Goal: Use online tool/utility: Utilize a website feature to perform a specific function

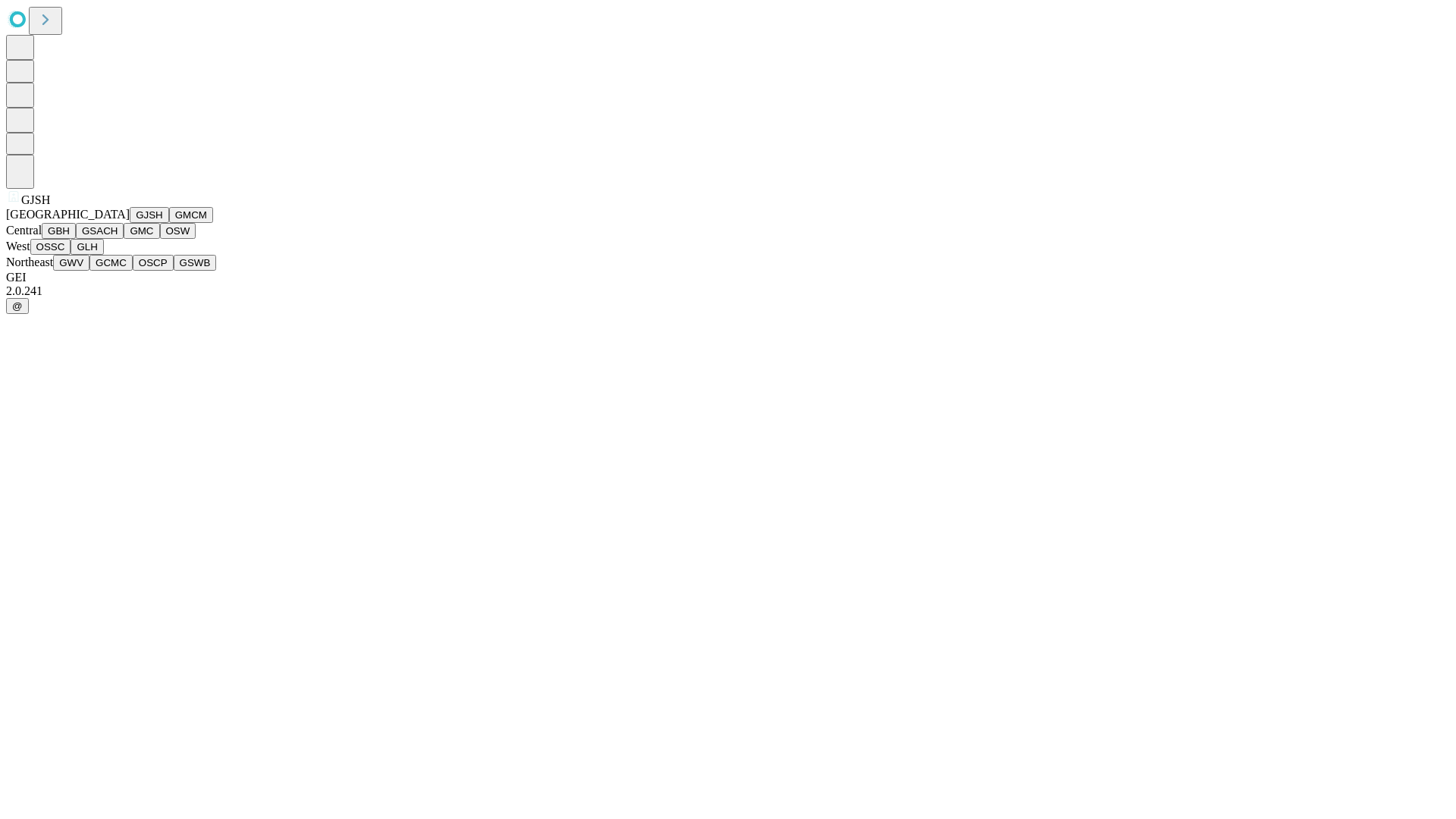
click at [130, 223] on button "GJSH" at bounding box center [149, 215] width 40 height 16
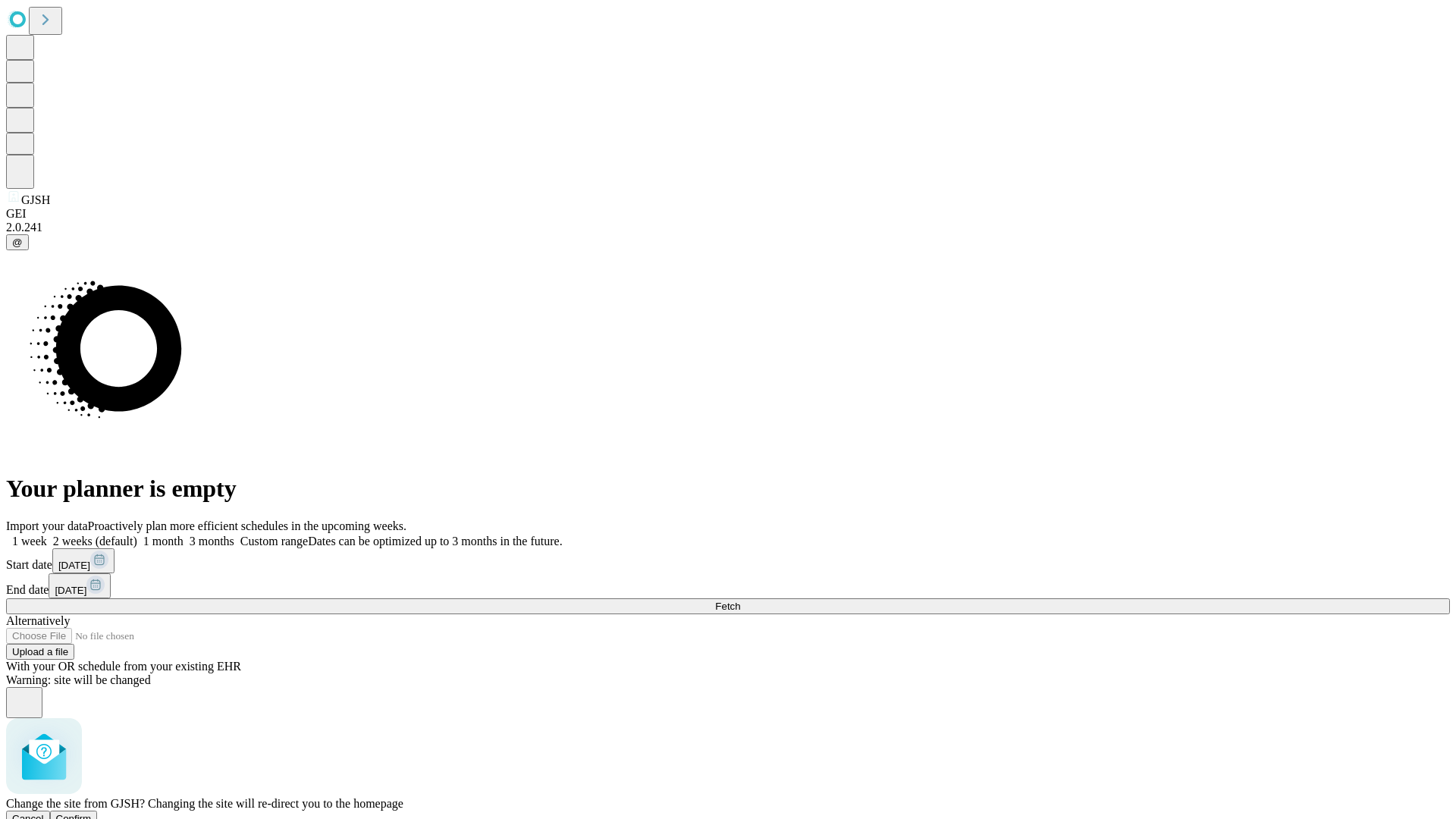
click at [92, 812] on span "Confirm" at bounding box center [74, 818] width 36 height 11
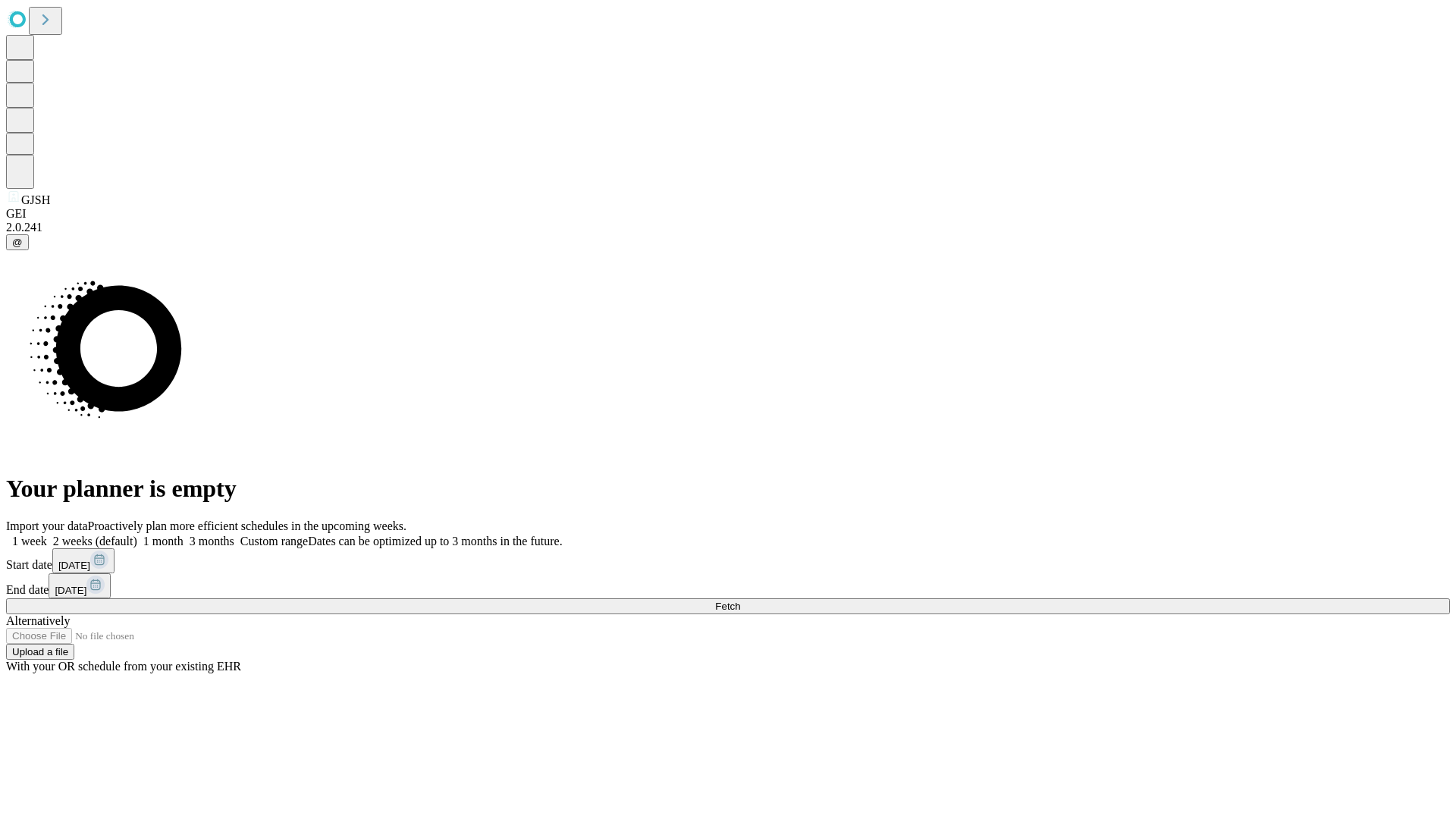
click at [47, 534] on label "1 week" at bounding box center [26, 541] width 41 height 13
click at [740, 601] on span "Fetch" at bounding box center [728, 606] width 25 height 11
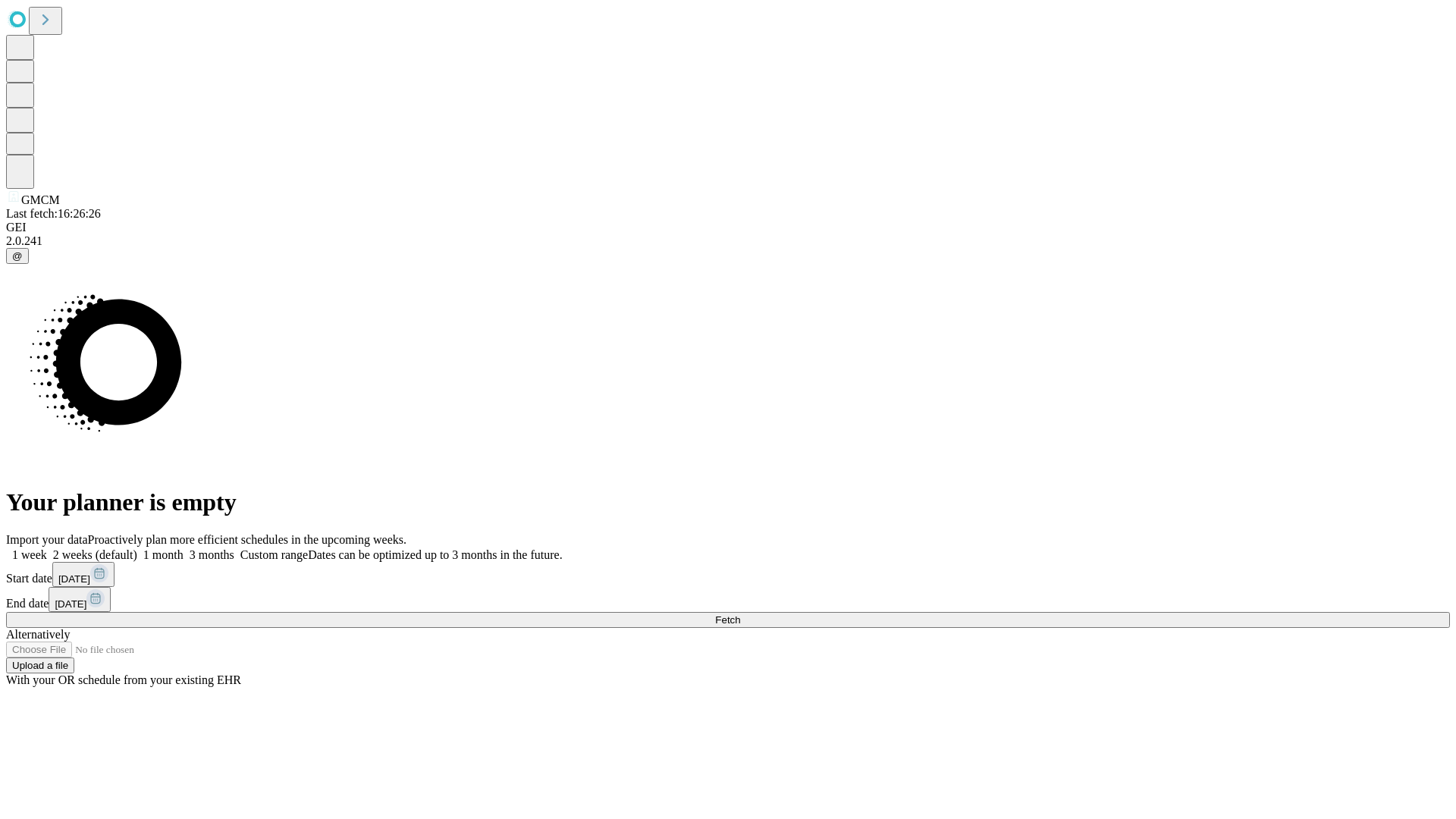
click at [740, 614] on span "Fetch" at bounding box center [728, 619] width 25 height 11
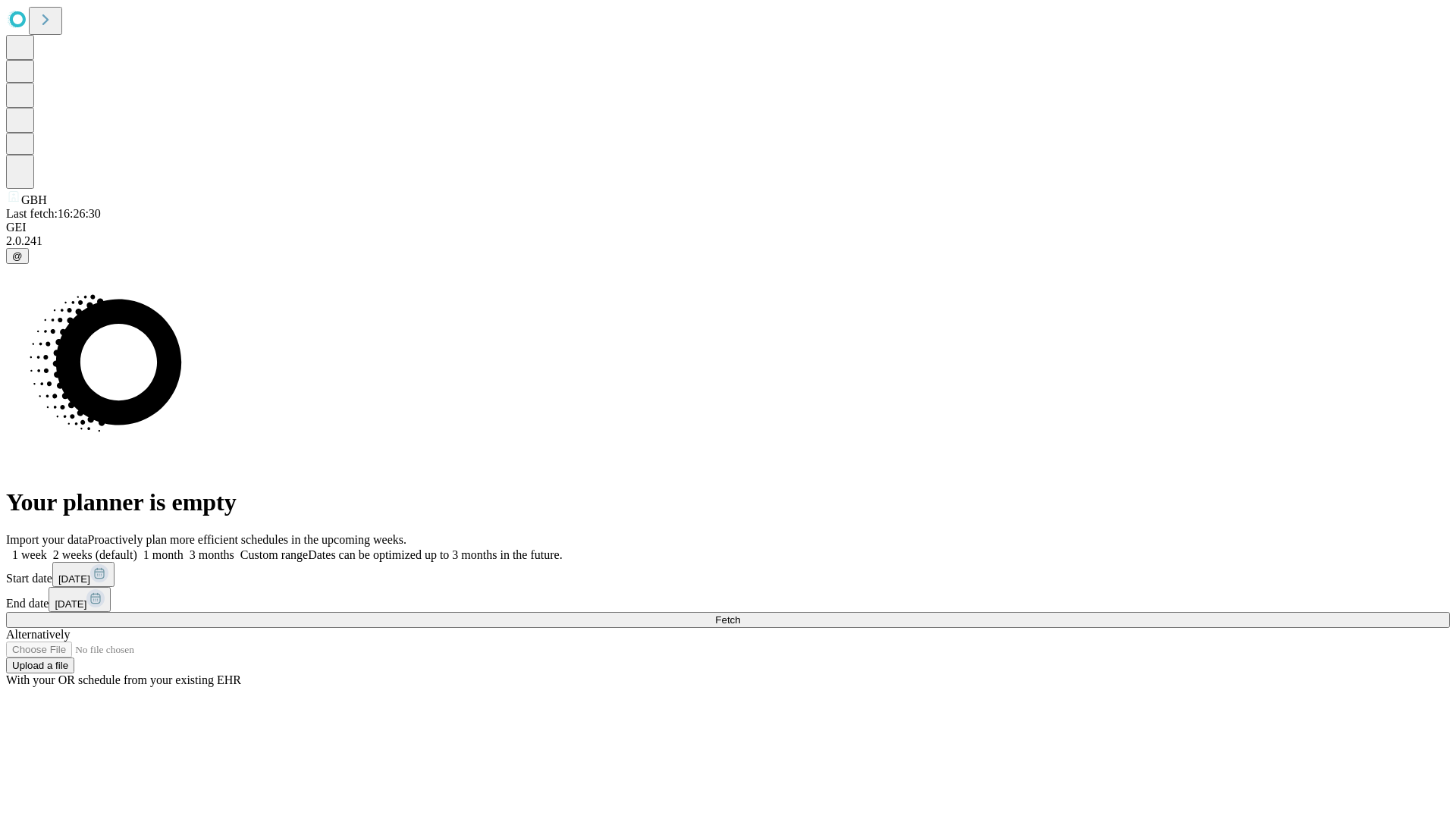
click at [47, 549] on label "1 week" at bounding box center [26, 555] width 41 height 13
click at [740, 614] on span "Fetch" at bounding box center [728, 619] width 25 height 11
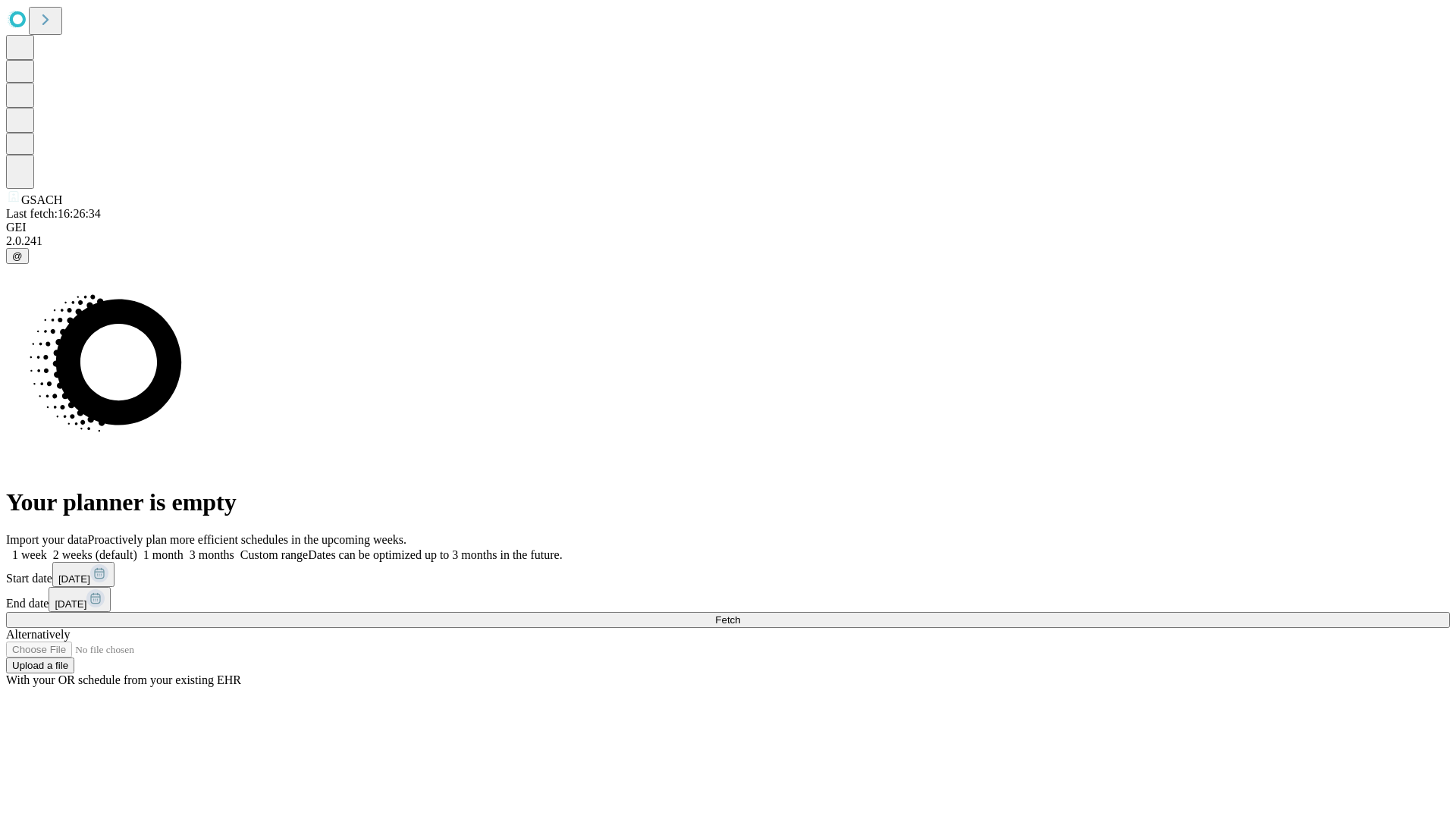
click at [47, 549] on label "1 week" at bounding box center [26, 555] width 41 height 13
click at [740, 614] on span "Fetch" at bounding box center [728, 619] width 25 height 11
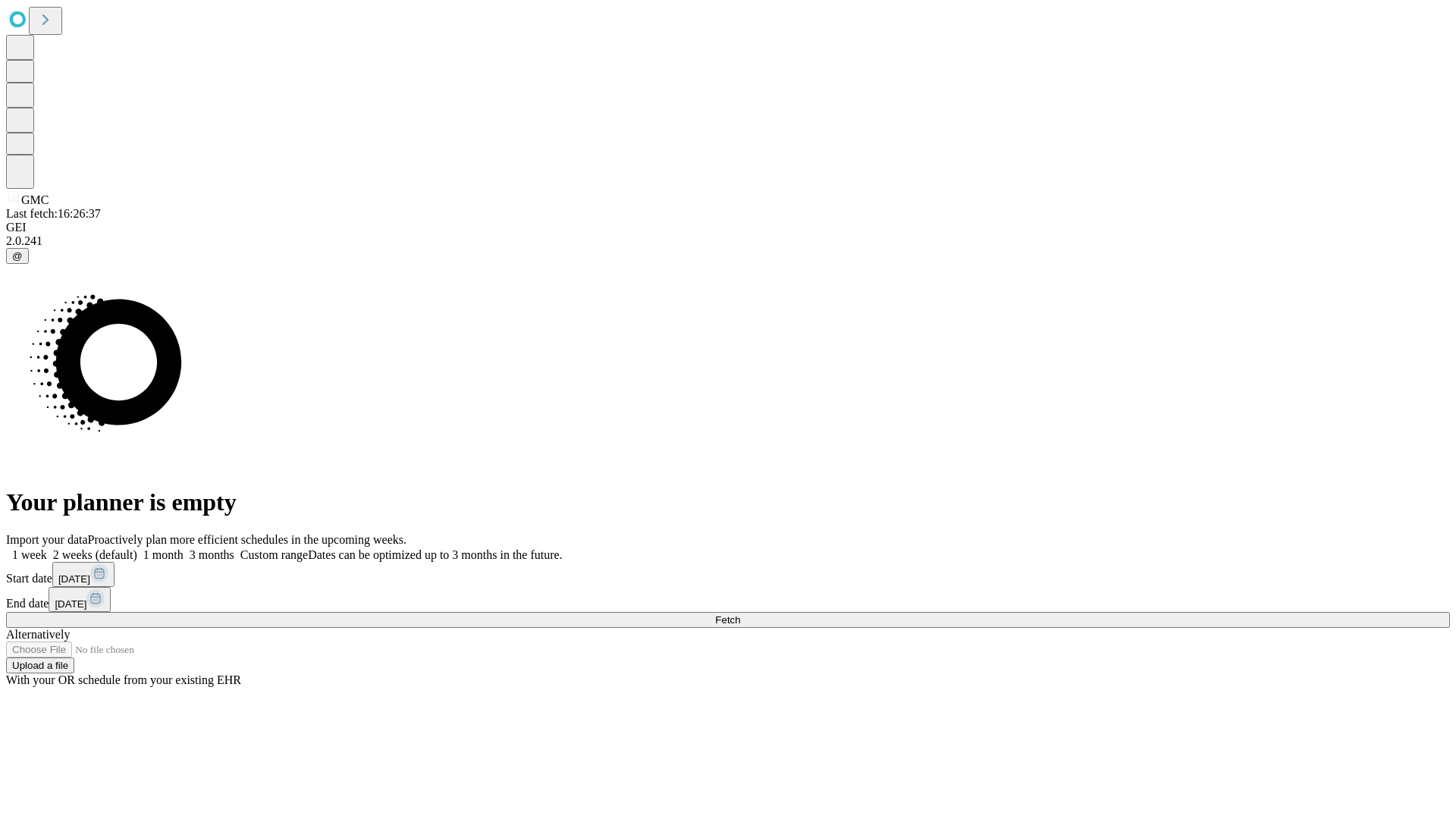
click at [740, 614] on span "Fetch" at bounding box center [728, 619] width 25 height 11
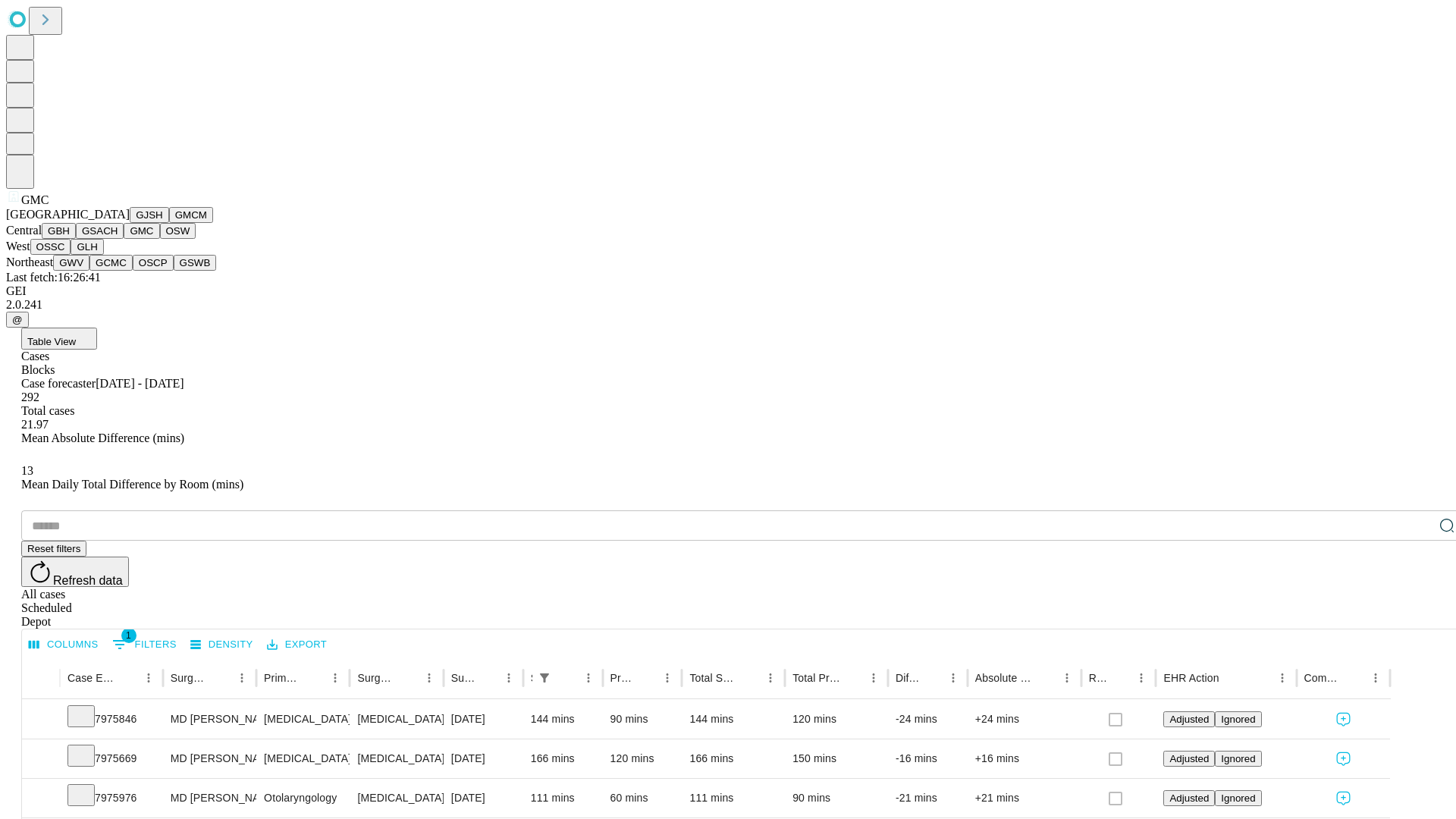
click at [160, 239] on button "OSW" at bounding box center [178, 231] width 36 height 16
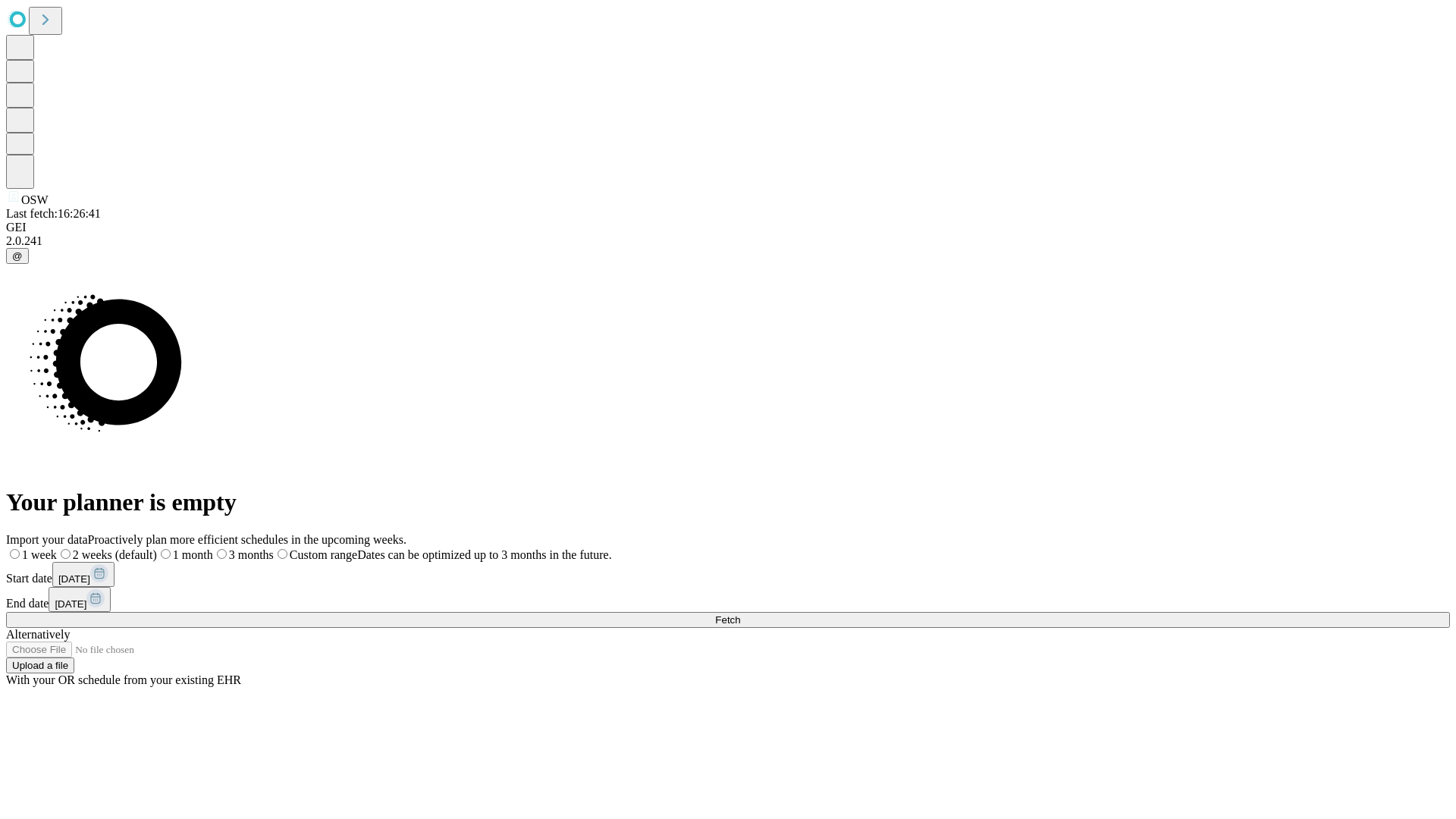
click at [57, 549] on label "1 week" at bounding box center [31, 555] width 51 height 13
click at [740, 614] on span "Fetch" at bounding box center [728, 619] width 25 height 11
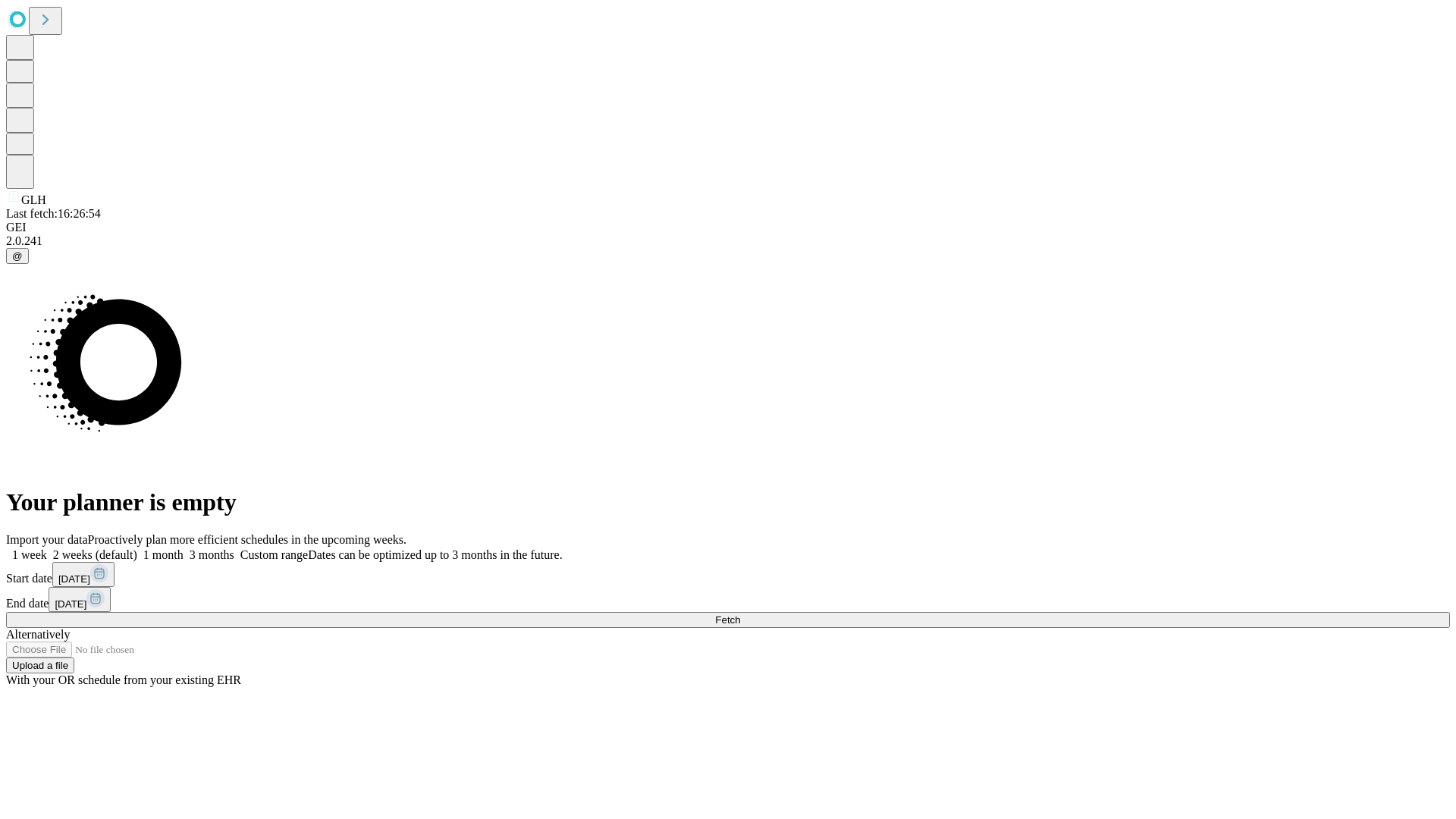
click at [47, 549] on label "1 week" at bounding box center [26, 555] width 41 height 13
click at [740, 614] on span "Fetch" at bounding box center [728, 619] width 25 height 11
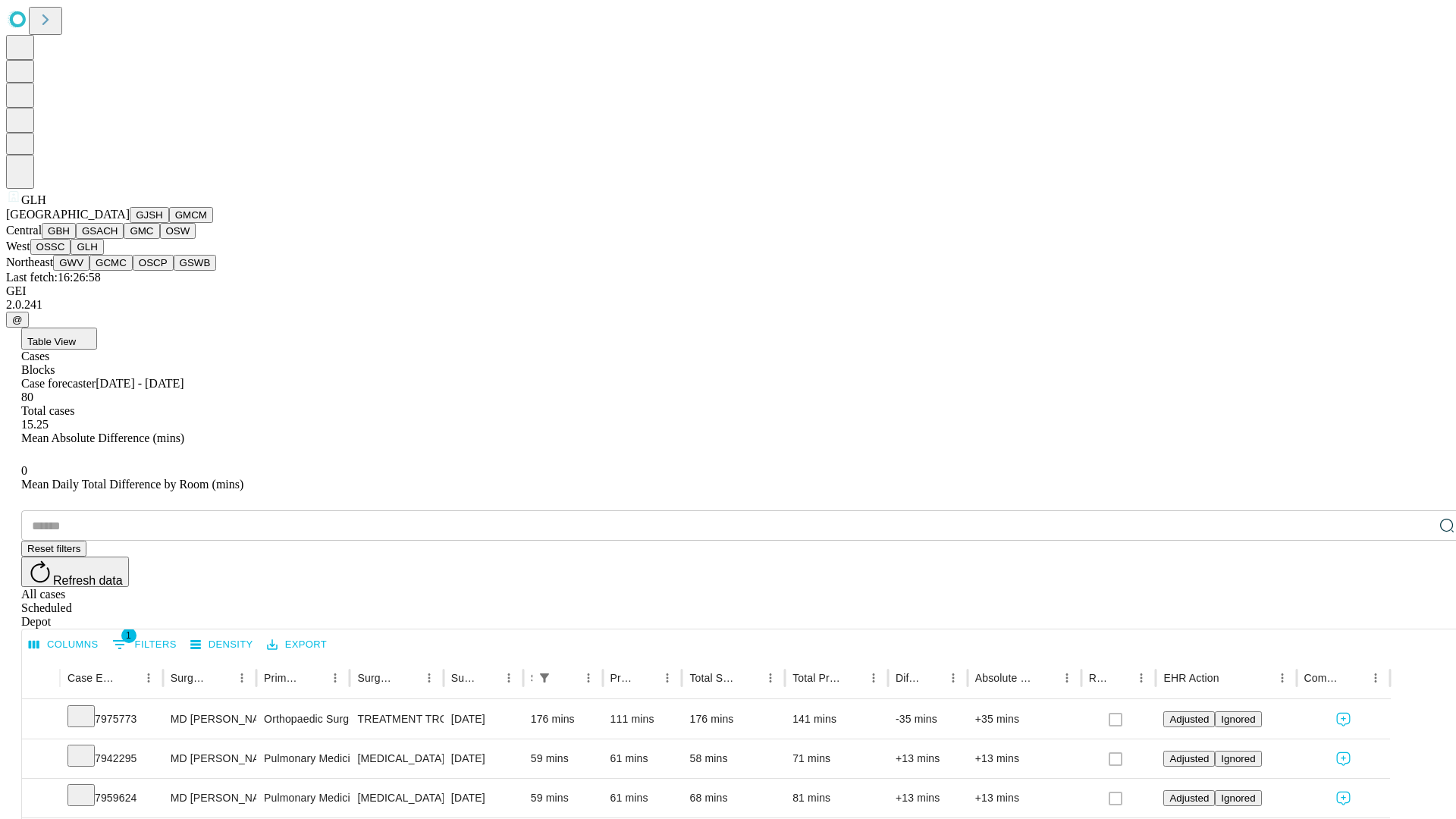
click at [90, 270] on button "GWV" at bounding box center [71, 262] width 36 height 16
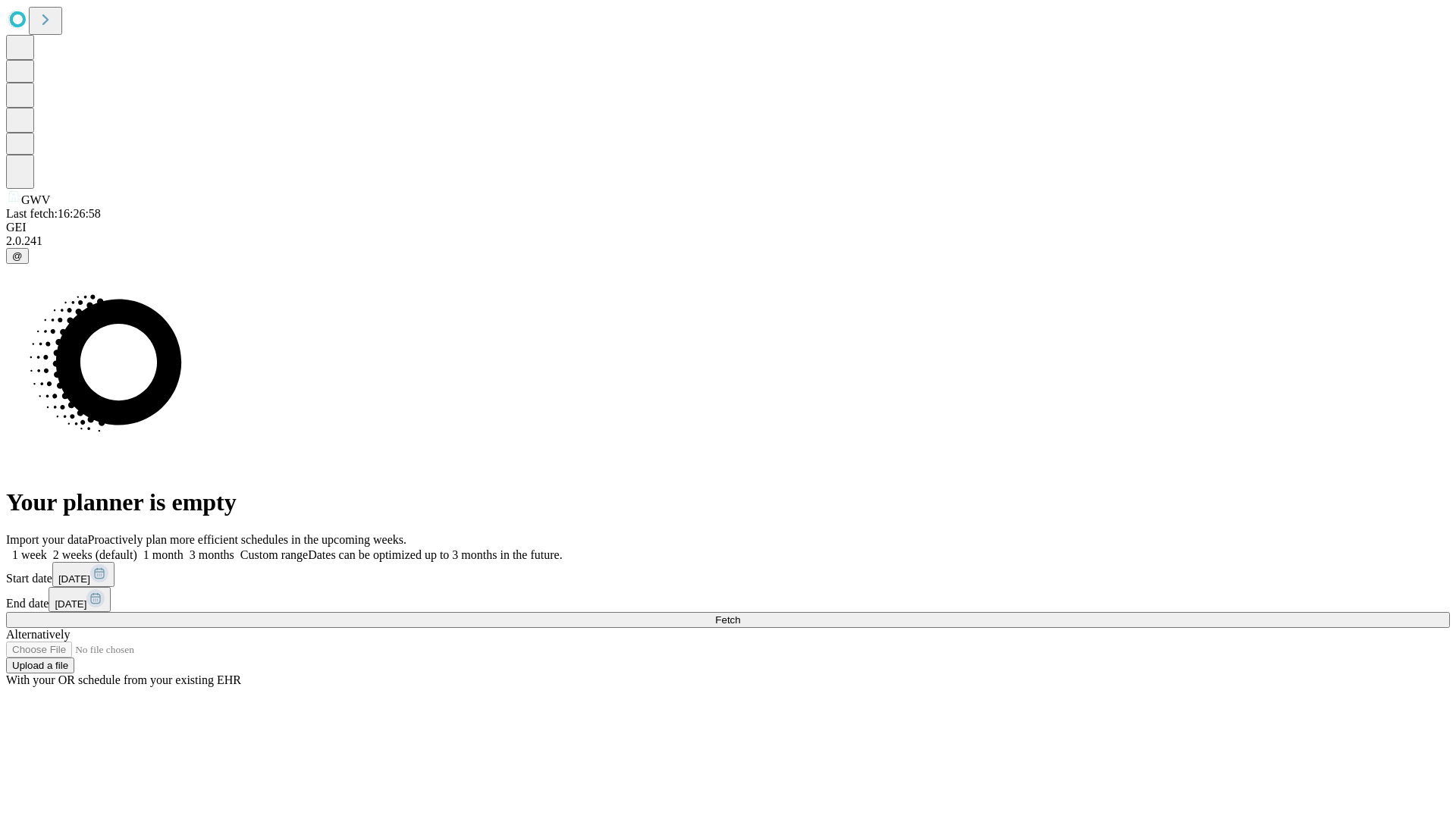
click at [47, 549] on label "1 week" at bounding box center [26, 555] width 41 height 13
click at [740, 614] on span "Fetch" at bounding box center [728, 619] width 25 height 11
